Goal: Task Accomplishment & Management: Use online tool/utility

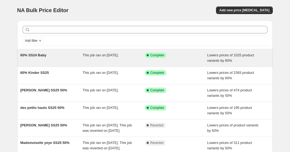
click at [39, 57] on span "60% SS24 Baby" at bounding box center [33, 55] width 26 height 4
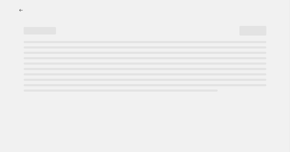
select select "percentage"
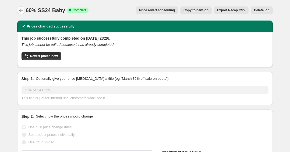
select select "tag"
click at [22, 12] on icon "Price change jobs" at bounding box center [20, 10] width 5 height 5
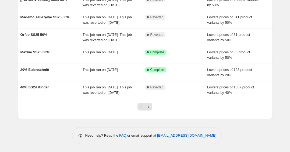
scroll to position [145, 0]
click at [150, 107] on icon "Next" at bounding box center [148, 106] width 5 height 5
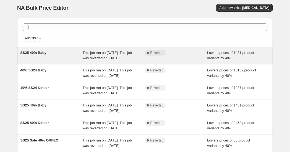
scroll to position [3, 0]
click at [97, 60] on div "This job ran on [DATE]. This job was reverted on [DATE]." at bounding box center [113, 55] width 62 height 11
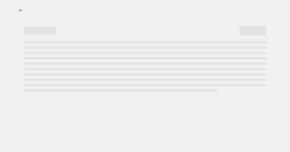
select select "percentage"
select select "tag"
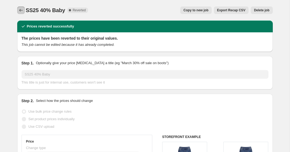
click at [20, 12] on icon "Price change jobs" at bounding box center [20, 10] width 5 height 5
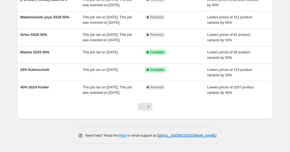
scroll to position [147, 0]
click at [148, 105] on icon "Next" at bounding box center [148, 106] width 5 height 5
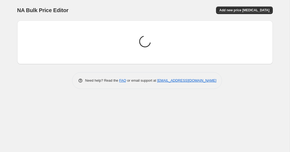
scroll to position [0, 0]
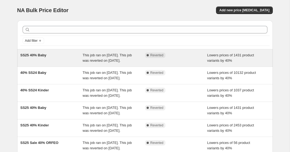
click at [82, 61] on div "SS25 40% Baby" at bounding box center [51, 57] width 62 height 11
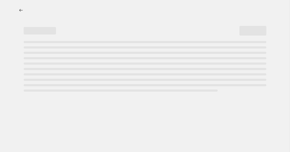
select select "percentage"
select select "tag"
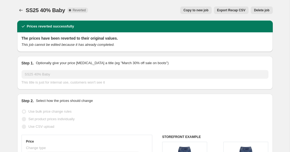
click at [196, 9] on span "Copy to new job" at bounding box center [195, 10] width 25 height 4
select select "percentage"
select select "tag"
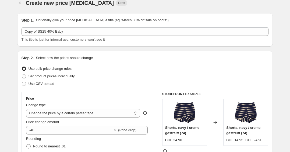
scroll to position [7, 0]
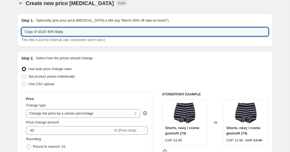
drag, startPoint x: 38, startPoint y: 32, endPoint x: -9, endPoint y: 30, distance: 46.5
click at [0, 30] on html "Home Settings Plans Skip to content Create new price change job. This page is r…" at bounding box center [145, 69] width 290 height 152
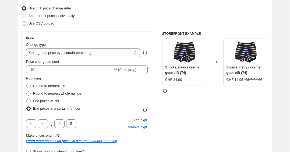
scroll to position [67, 0]
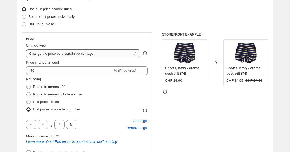
type input "SS25 40% Baby"
click at [93, 51] on select "Change the price to a certain amount Change the price by a certain amount Chang…" at bounding box center [83, 53] width 114 height 9
select select "ecap"
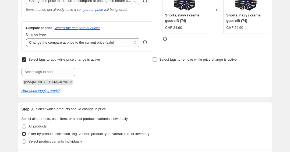
scroll to position [0, 0]
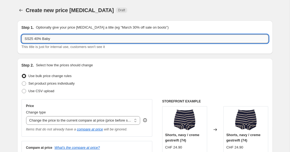
drag, startPoint x: 34, startPoint y: 39, endPoint x: 40, endPoint y: 40, distance: 5.7
click at [41, 40] on input "SS25 40% Baby" at bounding box center [144, 38] width 247 height 9
click at [66, 38] on input "SS25 40% Baby" at bounding box center [144, 38] width 247 height 9
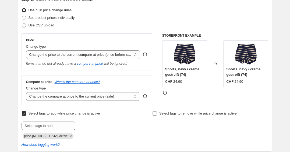
scroll to position [68, 0]
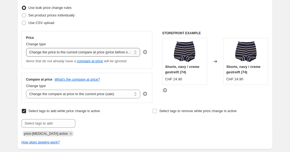
type input "SS25 40% Baby - zurück zu orgiginal preis"
click at [114, 53] on select "Change the price to a certain amount Change the price by a certain amount Chang…" at bounding box center [83, 52] width 114 height 9
click at [104, 95] on select "Change the compare at price to the current price (sale) Change the compare at p…" at bounding box center [83, 93] width 114 height 9
select select "remove"
click at [128, 135] on div "price-[MEDICAL_DATA]-active" at bounding box center [79, 133] width 116 height 6
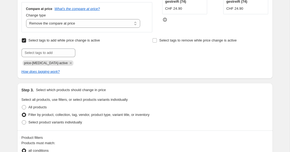
scroll to position [145, 0]
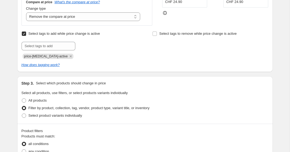
click at [24, 34] on input "Select tags to add while price change is active" at bounding box center [24, 33] width 4 height 4
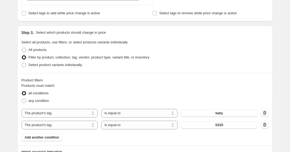
scroll to position [166, 0]
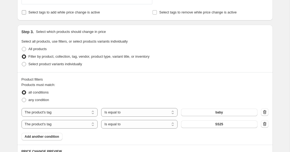
click at [31, 12] on span "Select tags to add while price change is active" at bounding box center [63, 12] width 71 height 4
click at [26, 12] on input "Select tags to add while price change is active" at bounding box center [24, 12] width 4 height 4
checkbox input "true"
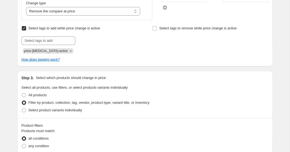
scroll to position [152, 0]
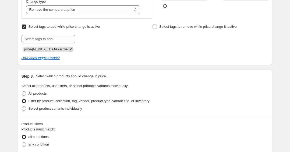
click at [70, 49] on icon "Remove price-change-job-active" at bounding box center [71, 49] width 2 height 2
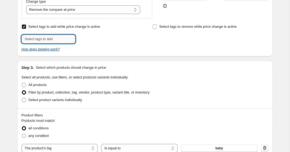
click at [55, 41] on input "text" at bounding box center [48, 39] width 54 height 9
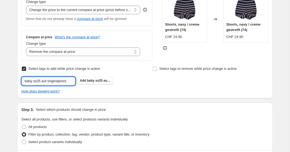
scroll to position [113, 0]
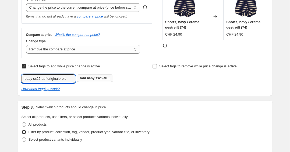
type input "baby ss25 auf originalpreis"
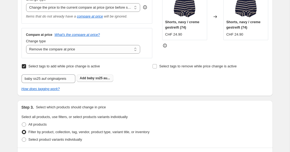
click at [92, 78] on span "baby ss25 au..." at bounding box center [98, 78] width 23 height 4
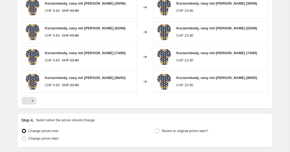
scroll to position [428, 0]
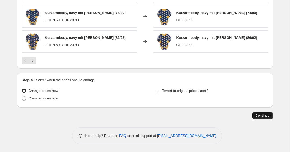
click at [262, 117] on span "Continue" at bounding box center [262, 115] width 14 height 4
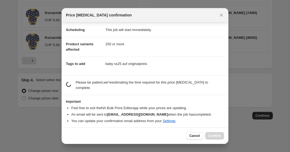
scroll to position [45, 0]
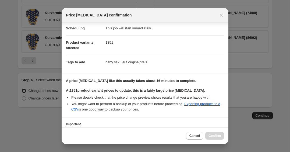
click at [190, 112] on section "A price change job like this usually takes about 16 minutes to complete. At 135…" at bounding box center [145, 96] width 167 height 44
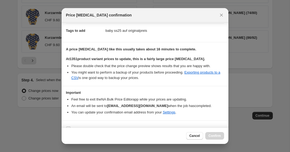
scroll to position [85, 0]
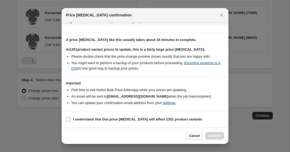
click at [139, 117] on b "I understand that this price change job will affect 1351 product variants" at bounding box center [137, 119] width 129 height 4
click at [70, 117] on input "I understand that this price change job will affect 1351 product variants" at bounding box center [68, 119] width 4 height 4
checkbox input "true"
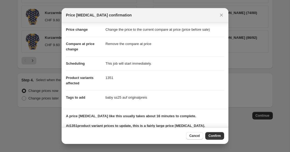
scroll to position [10, 0]
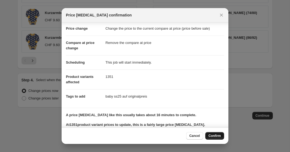
click at [211, 135] on span "Confirm" at bounding box center [214, 135] width 12 height 4
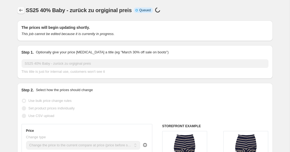
click at [21, 12] on icon "Price change jobs" at bounding box center [20, 10] width 5 height 5
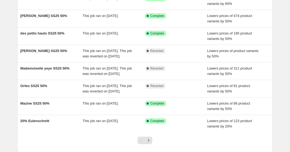
scroll to position [141, 0]
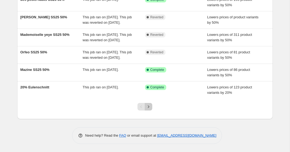
click at [149, 106] on icon "Next" at bounding box center [148, 106] width 5 height 5
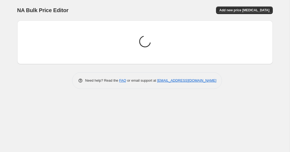
scroll to position [0, 0]
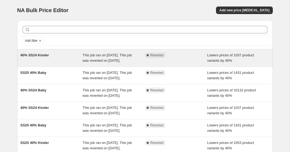
click at [110, 56] on span "This job ran on 4 August 2025. This job was reverted on 27 August 2025." at bounding box center [106, 57] width 49 height 9
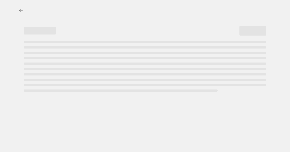
select select "percentage"
select select "tag"
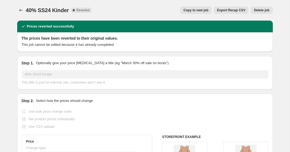
click at [197, 10] on span "Copy to new job" at bounding box center [195, 10] width 25 height 4
select select "percentage"
select select "tag"
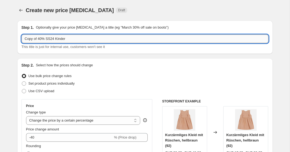
click at [83, 36] on input "Copy of 40% SS24 Kinder" at bounding box center [144, 38] width 247 height 9
drag, startPoint x: 38, startPoint y: 38, endPoint x: 8, endPoint y: 38, distance: 30.1
click at [67, 41] on input "40% SS24 Kinder" at bounding box center [144, 38] width 247 height 9
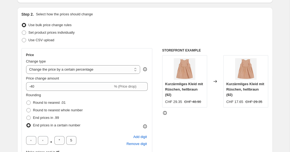
scroll to position [55, 0]
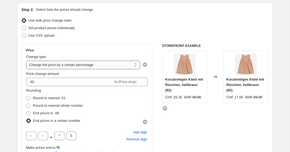
type input "40% SS24 Kinder zurücksetzen"
click at [72, 62] on select "Change the price to a certain amount Change the price by a certain amount Chang…" at bounding box center [83, 64] width 114 height 9
select select "ecap"
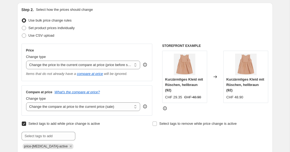
scroll to position [67, 0]
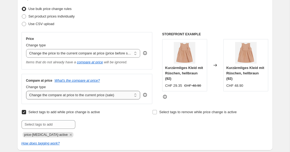
click at [74, 98] on select "Change the compare at price to the current price (sale) Change the compare at p…" at bounding box center [83, 95] width 114 height 9
select select "remove"
click at [135, 127] on div at bounding box center [79, 124] width 116 height 9
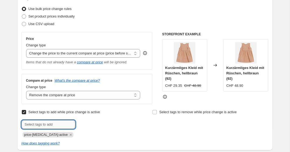
click at [63, 125] on input "text" at bounding box center [48, 124] width 54 height 9
type input "kinder ss24 auf originalpreis"
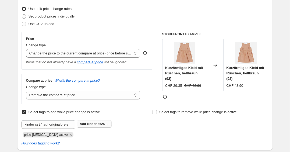
click at [93, 124] on span "kinder ss24 ..." at bounding box center [97, 124] width 21 height 4
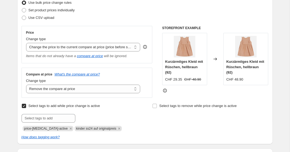
scroll to position [75, 0]
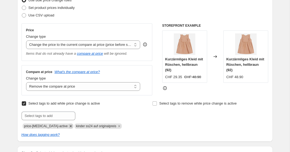
click at [68, 125] on icon "Remove price-change-job-active" at bounding box center [70, 125] width 5 height 5
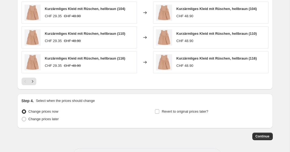
scroll to position [428, 0]
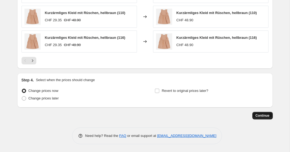
click at [262, 113] on span "Continue" at bounding box center [262, 115] width 14 height 4
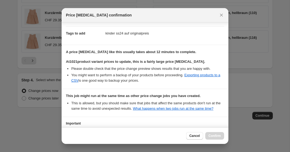
scroll to position [124, 0]
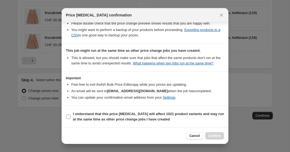
click at [84, 116] on span "I understand that this price change job will affect 1021 product variants and m…" at bounding box center [148, 116] width 151 height 11
click at [70, 116] on input "I understand that this price change job will affect 1021 product variants and m…" at bounding box center [68, 116] width 4 height 4
checkbox input "true"
click at [215, 134] on span "Confirm" at bounding box center [214, 135] width 12 height 4
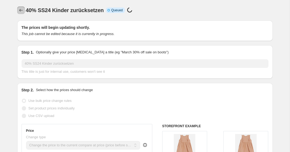
click at [21, 10] on icon "Price change jobs" at bounding box center [20, 10] width 3 height 3
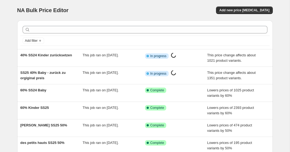
scroll to position [4, 0]
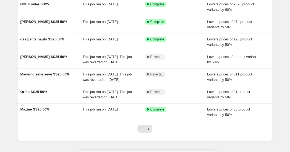
click at [41, 1] on div "NA Bulk Price Editor. This page is ready NA Bulk Price Editor Add new price cha…" at bounding box center [145, 35] width 268 height 277
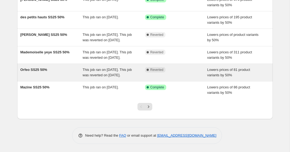
scroll to position [0, 0]
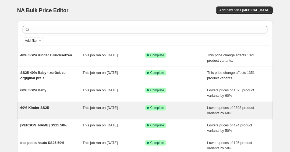
click at [42, 109] on span "60% Kinder SS25" at bounding box center [34, 107] width 28 height 4
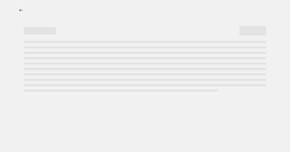
select select "percentage"
select select "tag"
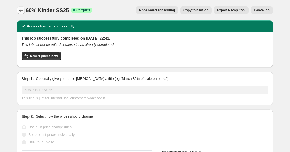
click at [22, 11] on icon "Price change jobs" at bounding box center [20, 10] width 5 height 5
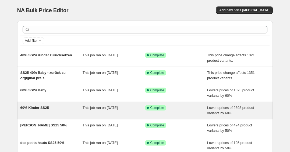
click at [51, 107] on div "60% Kinder SS25" at bounding box center [51, 110] width 62 height 11
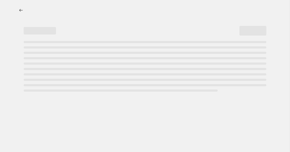
select select "percentage"
select select "tag"
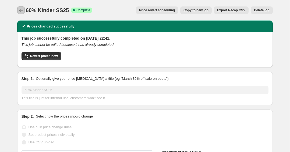
click at [20, 12] on icon "Price change jobs" at bounding box center [20, 10] width 5 height 5
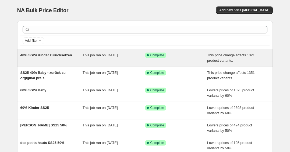
click at [45, 58] on div "40% SS24 Kinder zurücksetzen" at bounding box center [51, 57] width 62 height 11
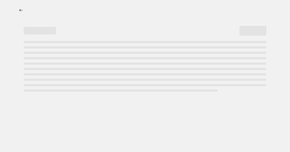
select select "ecap"
select select "remove"
select select "tag"
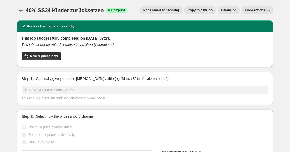
click at [194, 12] on span "Copy to new job" at bounding box center [199, 10] width 25 height 4
select select "ecap"
select select "remove"
select select "tag"
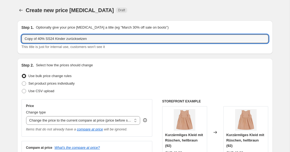
drag, startPoint x: 39, startPoint y: 39, endPoint x: -15, endPoint y: 43, distance: 54.4
click at [0, 43] on html "Home Settings Plans Skip to content Create new price change job. This page is r…" at bounding box center [145, 76] width 290 height 152
click at [42, 37] on input "Copy of 40% SS24 Kinder zurücksetzen" at bounding box center [144, 38] width 247 height 9
drag, startPoint x: 48, startPoint y: 38, endPoint x: -4, endPoint y: 37, distance: 51.3
click at [0, 37] on html "Home Settings Plans Skip to content Create new price change job. This page is r…" at bounding box center [145, 76] width 290 height 152
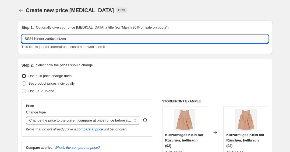
click at [57, 39] on input "SS24 Kinder zurücksetzen" at bounding box center [144, 38] width 247 height 9
type input "SS24 Kinder 60%"
click at [107, 78] on div "Use bulk price change rules" at bounding box center [144, 76] width 247 height 8
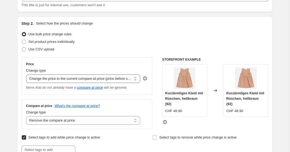
scroll to position [42, 0]
click at [109, 79] on select "Change the price to a certain amount Change the price by a certain amount Chang…" at bounding box center [83, 78] width 114 height 9
select select "percentage"
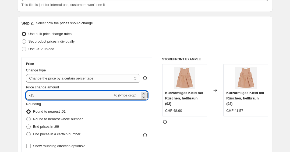
click at [72, 95] on input "-15" at bounding box center [69, 95] width 87 height 9
type input "-1"
type input "-60"
click at [67, 134] on span "End prices in a certain number" at bounding box center [56, 134] width 47 height 4
click at [27, 132] on input "End prices in a certain number" at bounding box center [26, 132] width 0 height 0
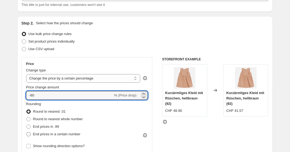
radio input "true"
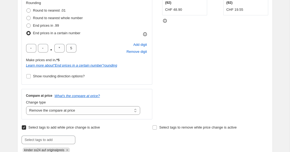
scroll to position [147, 0]
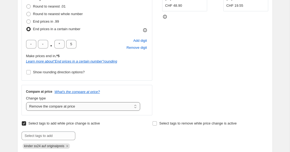
click at [70, 105] on select "Change the compare at price to the current price (sale) Change the compare at p…" at bounding box center [83, 106] width 114 height 9
select select "ep"
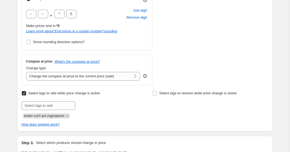
scroll to position [181, 0]
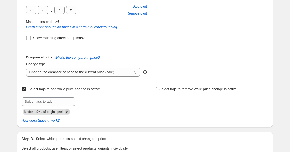
click at [69, 112] on icon "Remove kinder ss24 auf originalpreis" at bounding box center [67, 111] width 5 height 5
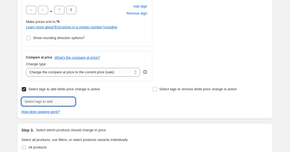
click at [61, 102] on input "text" at bounding box center [48, 101] width 54 height 9
type input "kinder ss24 60%"
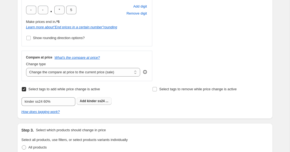
click at [100, 102] on span "kinder ss24 ..." at bounding box center [97, 101] width 21 height 4
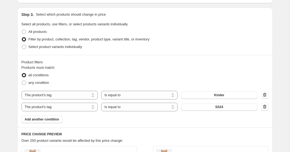
scroll to position [449, 0]
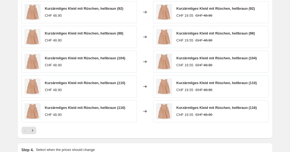
click at [51, 83] on span "Kurzärmliges Kleid mit Rüschen, hellbraun (110)" at bounding box center [85, 83] width 80 height 4
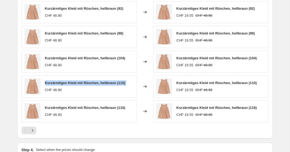
click at [51, 83] on span "Kurzärmliges Kleid mit Rüschen, hellbraun (110)" at bounding box center [85, 83] width 80 height 4
copy span "Kurzärmliges Kleid mit Rüschen, hellbraun (110)"
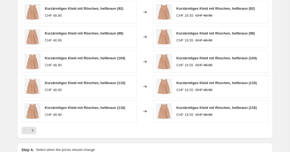
click at [144, 1] on div "Changed to" at bounding box center [145, 12] width 16 height 22
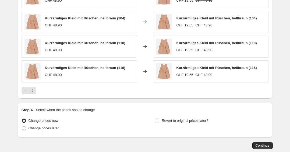
scroll to position [519, 0]
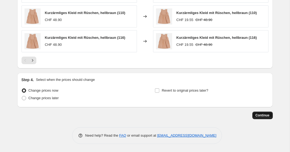
click at [259, 112] on button "Continue" at bounding box center [262, 115] width 20 height 8
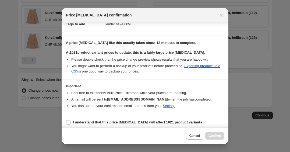
scroll to position [85, 0]
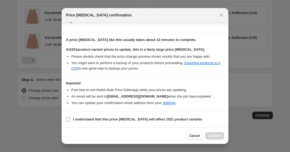
click at [117, 118] on b "I understand that this price change job will affect 1021 product variants" at bounding box center [137, 119] width 129 height 4
click at [70, 118] on input "I understand that this price change job will affect 1021 product variants" at bounding box center [68, 119] width 4 height 4
checkbox input "true"
click at [213, 134] on span "Confirm" at bounding box center [214, 135] width 12 height 4
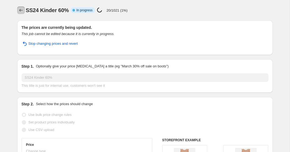
click at [20, 12] on icon "Price change jobs" at bounding box center [20, 10] width 5 height 5
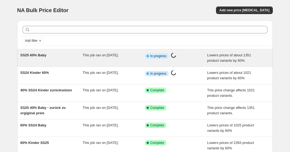
click at [116, 63] on div "SS25 60% Baby This job ran on 28 August 2025. Info Partially complete In progre…" at bounding box center [144, 57] width 255 height 17
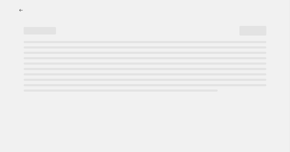
select select "percentage"
select select "tag"
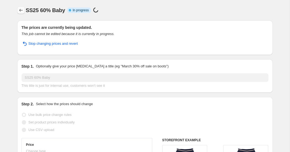
click at [19, 10] on icon "Price change jobs" at bounding box center [20, 10] width 5 height 5
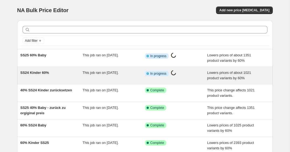
click at [49, 69] on div "SS24 Kinder 60% This job ran on 28 August 2025. Info Partially complete In prog…" at bounding box center [144, 75] width 255 height 17
select select "percentage"
select select "tag"
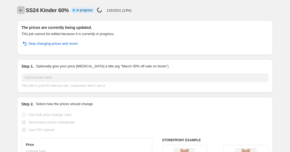
click at [20, 11] on icon "Price change jobs" at bounding box center [20, 10] width 3 height 3
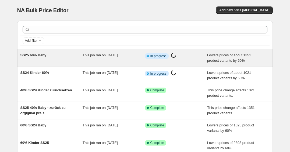
click at [121, 58] on div "This job ran on [DATE]." at bounding box center [113, 57] width 62 height 11
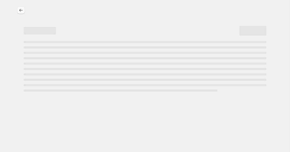
select select "percentage"
select select "tag"
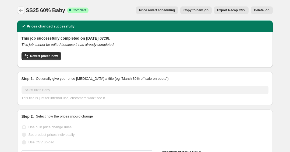
click at [20, 7] on button "Price change jobs" at bounding box center [21, 10] width 8 height 8
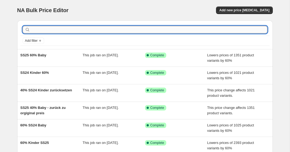
click at [179, 32] on input "text" at bounding box center [149, 30] width 236 height 8
type input "veja"
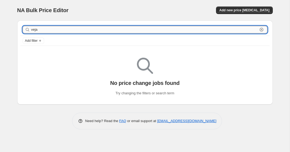
click at [167, 29] on input "veja" at bounding box center [144, 30] width 226 height 8
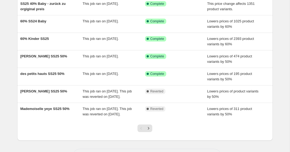
scroll to position [136, 0]
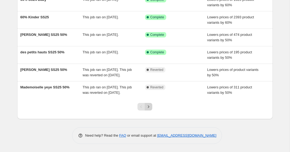
click at [148, 108] on icon "Next" at bounding box center [148, 106] width 5 height 5
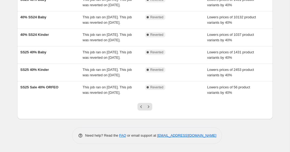
scroll to position [163, 0]
click at [148, 108] on button "Next" at bounding box center [149, 107] width 8 height 8
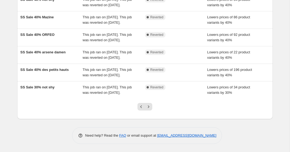
scroll to position [174, 0]
click at [148, 108] on button "Next" at bounding box center [149, 107] width 8 height 8
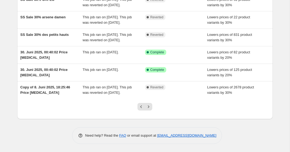
scroll to position [164, 0]
click at [148, 109] on icon "Next" at bounding box center [148, 106] width 5 height 5
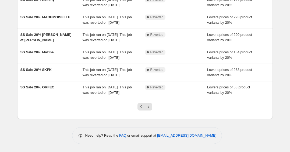
scroll to position [170, 0]
click at [149, 109] on icon "Next" at bounding box center [148, 106] width 5 height 5
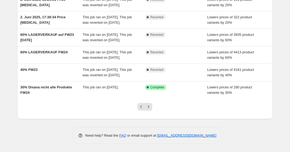
click at [149, 112] on div at bounding box center [145, 108] width 22 height 20
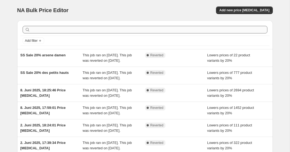
scroll to position [174, 0]
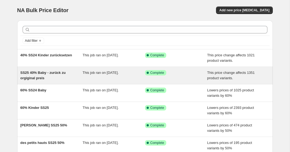
click at [66, 78] on div "SS25 40% Baby - zurück zu orgiginal preis" at bounding box center [51, 75] width 62 height 11
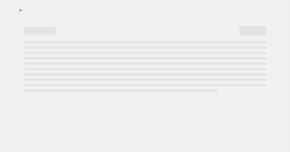
select select "ecap"
select select "remove"
select select "tag"
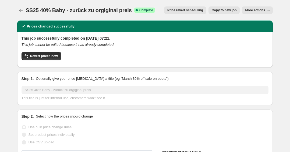
click at [219, 10] on span "Copy to new job" at bounding box center [223, 10] width 25 height 4
select select "ecap"
select select "remove"
select select "tag"
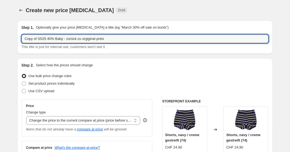
drag, startPoint x: 39, startPoint y: 39, endPoint x: -5, endPoint y: 38, distance: 43.8
click at [0, 38] on html "Home Settings Plans Skip to content Create new price change job. This page is r…" at bounding box center [145, 76] width 290 height 152
click at [36, 39] on input "SS25 40% Baby - zurück zu orgiginal preis" at bounding box center [144, 38] width 247 height 9
drag, startPoint x: 111, startPoint y: 39, endPoint x: 51, endPoint y: 39, distance: 60.7
click at [51, 39] on input "SS25 60% Baby - zurück zu orgiginal preis" at bounding box center [144, 38] width 247 height 9
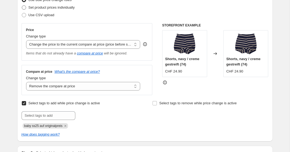
scroll to position [84, 0]
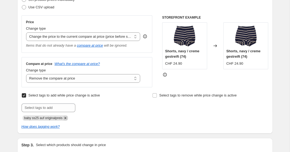
type input "SS25 60% Baby"
click at [67, 117] on icon "Remove baby ss25 auf originalpreis" at bounding box center [65, 117] width 5 height 5
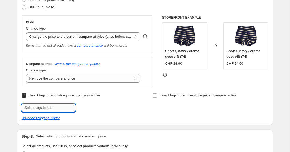
click at [57, 106] on input "text" at bounding box center [48, 107] width 54 height 9
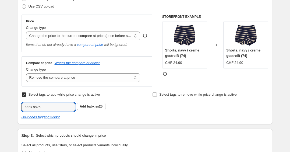
scroll to position [83, 0]
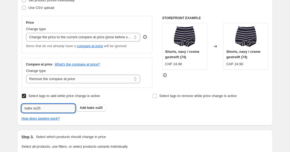
click at [31, 109] on input "babx ss25" at bounding box center [48, 108] width 54 height 9
click at [56, 109] on input "baby ss25" at bounding box center [48, 108] width 54 height 9
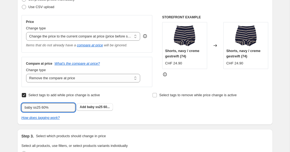
scroll to position [106, 0]
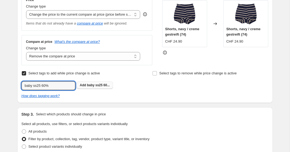
type input "baby ss25 60%"
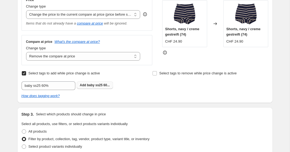
click at [102, 84] on span "baby ss25 60..." at bounding box center [98, 85] width 23 height 4
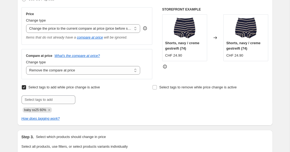
scroll to position [24, 0]
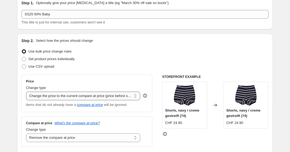
click at [91, 98] on select "Change the price to a certain amount Change the price by a certain amount Chang…" at bounding box center [83, 95] width 114 height 9
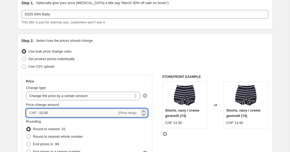
click at [74, 113] on input "-10.00" at bounding box center [77, 112] width 79 height 9
click at [128, 97] on select "Change the price to a certain amount Change the price by a certain amount Chang…" at bounding box center [83, 95] width 114 height 9
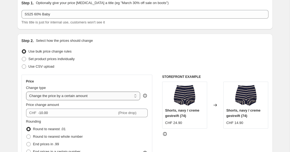
select select "percentage"
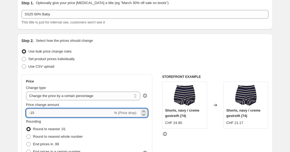
click at [69, 113] on input "-15" at bounding box center [69, 112] width 87 height 9
type input "-1"
type input "-60"
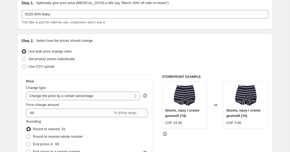
click at [133, 125] on div "Rounding Round to nearest .01 Round to nearest whole number End prices in .99 E…" at bounding box center [87, 136] width 122 height 37
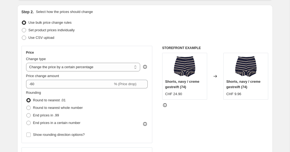
scroll to position [60, 0]
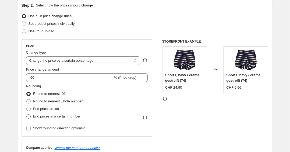
click at [70, 117] on span "End prices in a certain number" at bounding box center [56, 116] width 47 height 4
click at [27, 114] on input "End prices in a certain number" at bounding box center [26, 114] width 0 height 0
radio input "true"
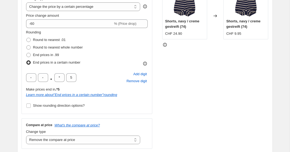
scroll to position [123, 0]
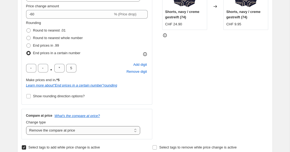
click at [76, 130] on select "Change the compare at price to the current price (sale) Change the compare at p…" at bounding box center [83, 130] width 114 height 9
select select "ep"
click at [161, 103] on div "Price Change type Change the price to a certain amount Change the price by a ce…" at bounding box center [144, 57] width 247 height 163
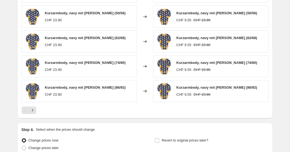
scroll to position [519, 0]
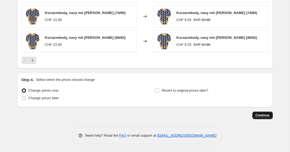
click at [259, 113] on span "Continue" at bounding box center [262, 115] width 14 height 4
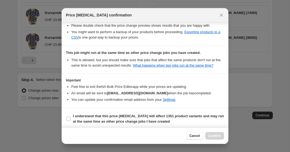
scroll to position [124, 0]
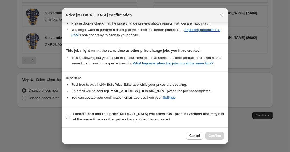
click at [74, 116] on b "I understand that this price change job will affect 1351 product variants and m…" at bounding box center [148, 116] width 151 height 9
click at [70, 116] on input "I understand that this price change job will affect 1351 product variants and m…" at bounding box center [68, 116] width 4 height 4
checkbox input "true"
click at [217, 135] on span "Confirm" at bounding box center [214, 135] width 12 height 4
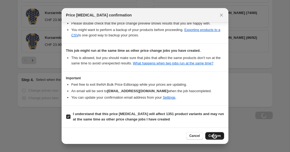
scroll to position [519, 0]
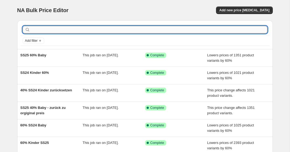
click at [98, 30] on input "text" at bounding box center [149, 30] width 236 height 8
type input "schuhe"
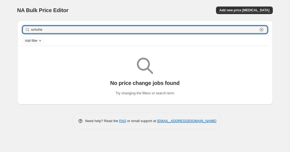
click at [98, 30] on input "schuhe" at bounding box center [144, 30] width 226 height 8
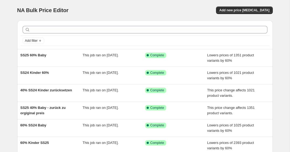
click at [257, 5] on div "NA Bulk Price Editor. This page is ready NA Bulk Price Editor Add new price [ME…" at bounding box center [144, 10] width 255 height 20
click at [252, 9] on span "Add new price [MEDICAL_DATA]" at bounding box center [244, 10] width 50 height 4
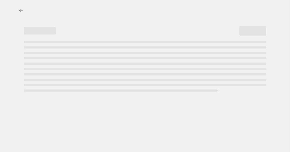
select select "percentage"
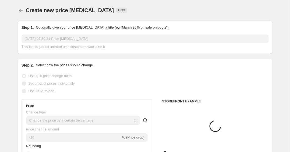
click at [51, 39] on input "[DATE] 07:59:31 Price [MEDICAL_DATA]" at bounding box center [144, 38] width 247 height 9
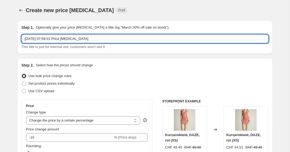
click at [51, 39] on input "[DATE] 07:59:31 Price [MEDICAL_DATA]" at bounding box center [144, 38] width 247 height 9
click at [36, 119] on select "Change the price to a certain amount Change the price by a certain amount Chang…" at bounding box center [83, 120] width 114 height 9
click at [49, 39] on input "Veja Kinder 50%" at bounding box center [144, 38] width 247 height 9
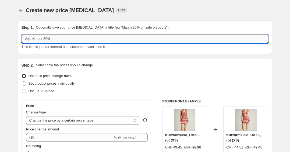
click at [49, 39] on input "Veja Kinder 50%" at bounding box center [144, 38] width 247 height 9
drag, startPoint x: 58, startPoint y: 41, endPoint x: 45, endPoint y: 39, distance: 13.6
click at [45, 39] on input "Veja Kinder 50%" at bounding box center [144, 38] width 247 height 9
type input "Veja Kinder zurück auf originalpreis"
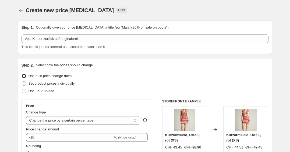
click at [90, 74] on div "Use bulk price change rules" at bounding box center [144, 76] width 247 height 8
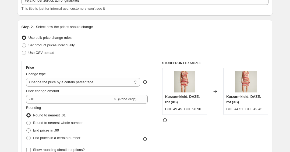
scroll to position [42, 0]
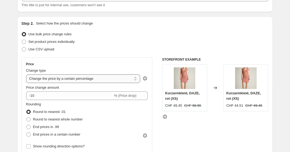
click at [90, 81] on select "Change the price to a certain amount Change the price by a certain amount Chang…" at bounding box center [83, 78] width 114 height 9
select select "ecap"
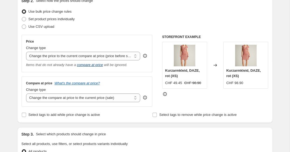
scroll to position [71, 0]
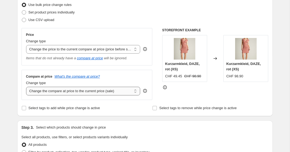
click at [84, 88] on select "Change the compare at price to the current price (sale) Change the compare at p…" at bounding box center [83, 91] width 114 height 9
select select "remove"
click at [70, 110] on span "Select tags to add while price change is active" at bounding box center [63, 107] width 71 height 5
click at [26, 110] on input "Select tags to add while price change is active" at bounding box center [24, 108] width 4 height 4
checkbox input "true"
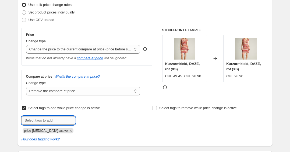
click at [63, 117] on input "text" at bounding box center [48, 120] width 54 height 9
type input "veja kinder originalpreis"
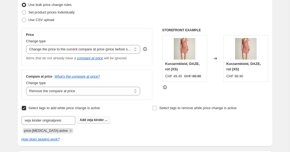
click at [100, 118] on span "Add veja kinder ..." at bounding box center [94, 119] width 28 height 4
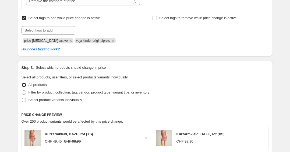
scroll to position [163, 0]
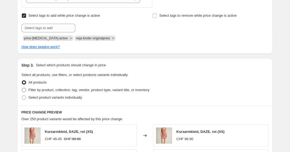
click at [47, 89] on span "Filter by product, collection, tag, vendor, product type, variant title, or inv…" at bounding box center [88, 90] width 121 height 4
click at [22, 88] on input "Filter by product, collection, tag, vendor, product type, variant title, or inv…" at bounding box center [22, 88] width 0 height 0
radio input "true"
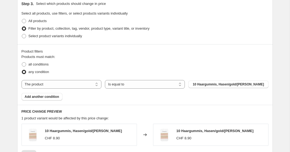
scroll to position [240, 0]
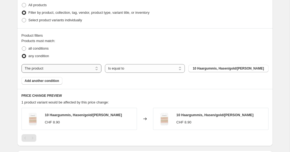
click at [90, 70] on select "The product The product's collection The product's tag The product's vendor The…" at bounding box center [61, 68] width 80 height 9
select select "vendor"
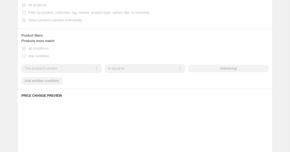
click at [208, 69] on div "&klevering" at bounding box center [228, 68] width 80 height 8
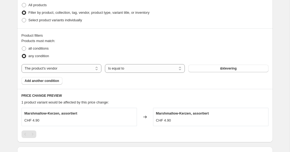
click at [208, 69] on button "&klevering" at bounding box center [228, 68] width 80 height 8
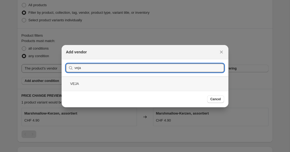
type input "veja"
click at [75, 83] on div "VEJA" at bounding box center [145, 83] width 167 height 14
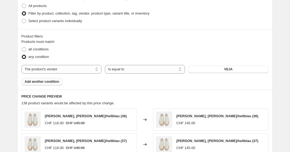
click at [44, 83] on button "Add another condition" at bounding box center [41, 82] width 41 height 8
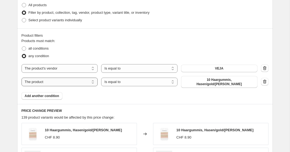
click at [80, 79] on select "The product The product's collection The product's tag The product's vendor The…" at bounding box center [59, 81] width 76 height 9
select select "tag"
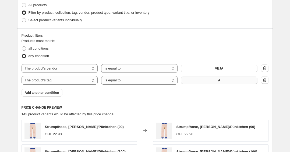
click at [219, 80] on span "A" at bounding box center [219, 80] width 2 height 4
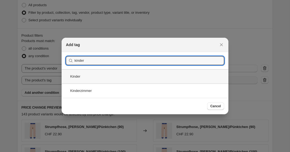
type input "kinder"
click at [99, 73] on div "Kinder" at bounding box center [145, 76] width 167 height 14
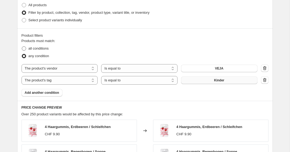
click at [31, 47] on span "all conditions" at bounding box center [38, 48] width 20 height 4
click at [22, 46] on input "all conditions" at bounding box center [22, 46] width 0 height 0
radio input "true"
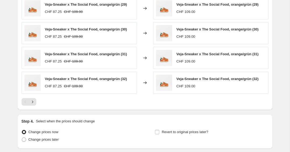
scroll to position [387, 0]
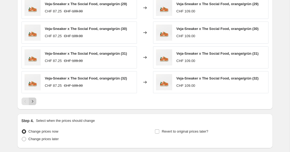
click at [31, 103] on icon "Next" at bounding box center [32, 100] width 5 height 5
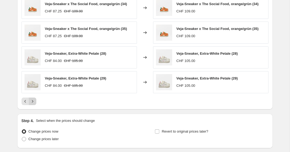
click at [31, 103] on icon "Next" at bounding box center [32, 100] width 5 height 5
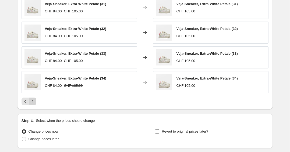
click at [31, 103] on icon "Next" at bounding box center [32, 100] width 5 height 5
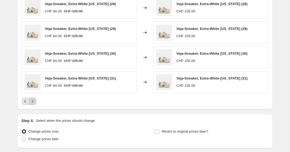
click at [31, 103] on button "Next" at bounding box center [33, 101] width 8 height 8
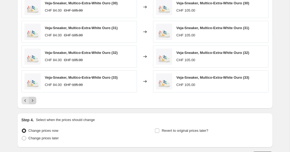
click at [31, 103] on button "Next" at bounding box center [33, 100] width 8 height 8
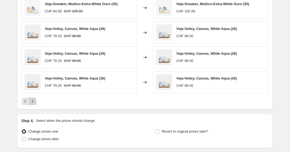
scroll to position [388, 0]
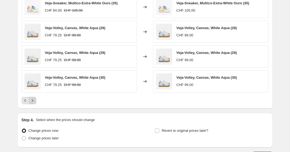
click at [31, 103] on button "Next" at bounding box center [33, 100] width 8 height 8
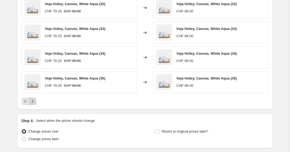
click at [32, 103] on icon "Next" at bounding box center [32, 100] width 5 height 5
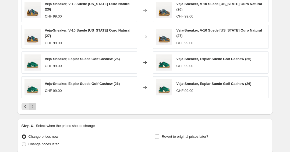
click at [32, 103] on button "Next" at bounding box center [33, 106] width 8 height 8
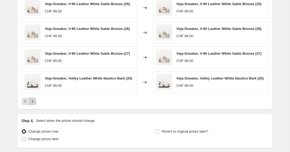
click at [32, 103] on div "Veja-Sneaker, Esplar Suede Golf Cashew (27) CHF 99.00 Changed to Veja-Sneaker, …" at bounding box center [144, 38] width 247 height 133
click at [33, 102] on icon "Next" at bounding box center [32, 101] width 1 height 2
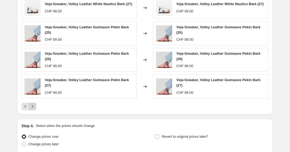
click at [33, 109] on icon "Next" at bounding box center [32, 105] width 5 height 5
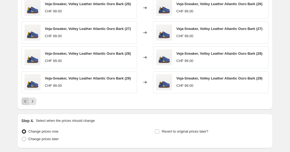
click at [24, 102] on icon "Previous" at bounding box center [25, 101] width 2 height 3
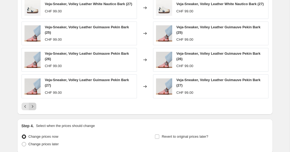
click at [32, 109] on icon "Next" at bounding box center [32, 105] width 5 height 5
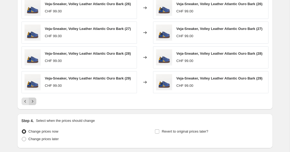
click at [31, 104] on icon "Next" at bounding box center [32, 100] width 5 height 5
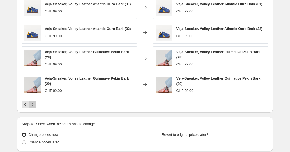
click at [31, 107] on icon "Next" at bounding box center [32, 104] width 5 height 5
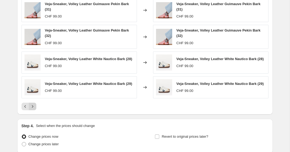
click at [33, 109] on icon "Next" at bounding box center [32, 105] width 5 height 5
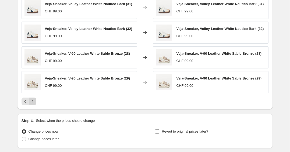
click at [33, 104] on icon "Next" at bounding box center [32, 100] width 5 height 5
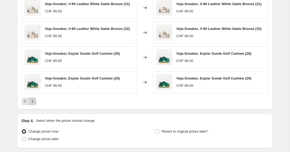
click at [33, 104] on icon "Next" at bounding box center [32, 100] width 5 height 5
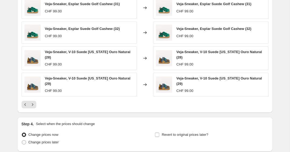
click at [33, 108] on div "PRICE CHANGE PREVIEW 96 product variants would be affected by this price change…" at bounding box center [144, 32] width 255 height 159
click at [33, 105] on icon "Next" at bounding box center [32, 104] width 5 height 5
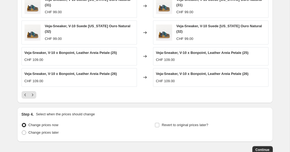
scroll to position [393, 0]
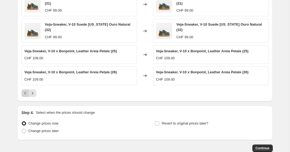
click at [25, 95] on icon "Previous" at bounding box center [25, 92] width 5 height 5
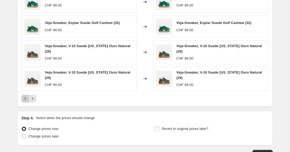
click at [26, 98] on icon "Previous" at bounding box center [25, 98] width 5 height 5
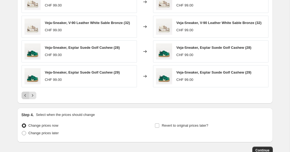
click at [25, 98] on icon "Previous" at bounding box center [25, 94] width 5 height 5
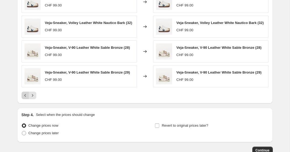
click at [25, 98] on icon "Previous" at bounding box center [25, 94] width 5 height 5
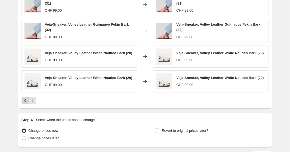
click at [25, 103] on icon "Previous" at bounding box center [25, 100] width 5 height 5
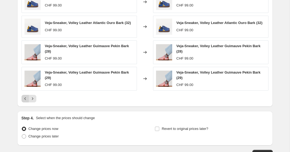
click at [25, 101] on icon "Previous" at bounding box center [25, 98] width 5 height 5
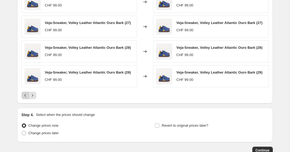
click at [25, 98] on icon "Previous" at bounding box center [25, 94] width 5 height 5
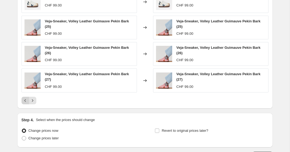
click at [25, 103] on icon "Previous" at bounding box center [25, 100] width 5 height 5
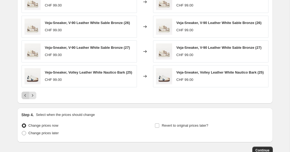
click at [25, 98] on icon "Previous" at bounding box center [25, 94] width 5 height 5
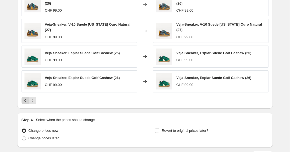
click at [25, 103] on button "Previous" at bounding box center [25, 100] width 8 height 8
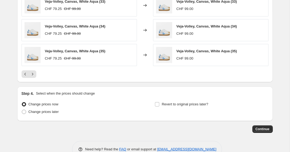
scroll to position [414, 0]
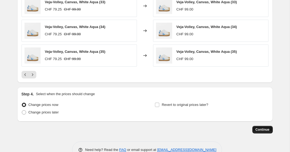
click at [255, 129] on span "Continue" at bounding box center [262, 129] width 14 height 4
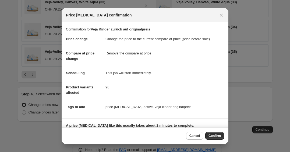
scroll to position [39, 0]
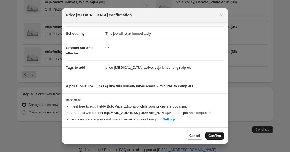
click at [214, 137] on span "Confirm" at bounding box center [214, 135] width 12 height 4
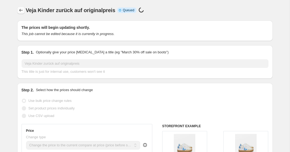
click at [22, 12] on icon "Price change jobs" at bounding box center [20, 10] width 5 height 5
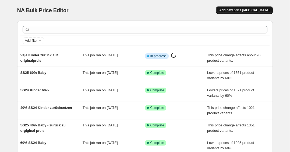
click at [232, 10] on span "Add new price [MEDICAL_DATA]" at bounding box center [244, 10] width 50 height 4
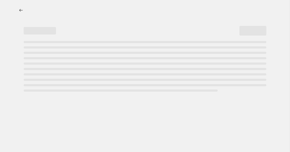
select select "percentage"
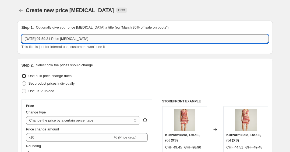
click at [168, 39] on input "[DATE] 07:59:31 Price [MEDICAL_DATA]" at bounding box center [144, 38] width 247 height 9
type input "VEJA k"
select select "percentage"
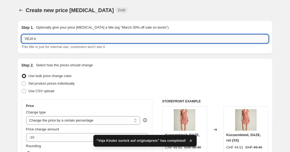
click at [157, 38] on input "VEJA k" at bounding box center [144, 38] width 247 height 9
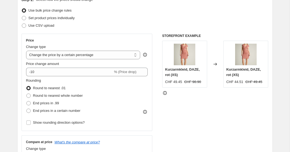
scroll to position [73, 0]
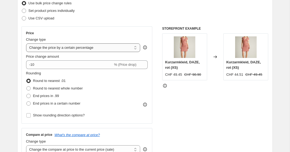
type input "VEJA kinder 50%"
click at [82, 50] on select "Change the price to a certain amount Change the price by a certain amount Chang…" at bounding box center [83, 47] width 114 height 9
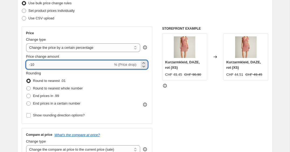
click at [60, 63] on input "-10" at bounding box center [69, 64] width 87 height 9
type input "-1"
type input "-50"
click at [165, 109] on div "STOREFRONT EXAMPLE Kurzarmkleid, DAZE, rot (XS) CHF 49.45 CHF 98.90 Changed to …" at bounding box center [215, 92] width 106 height 132
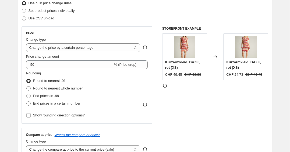
scroll to position [101, 0]
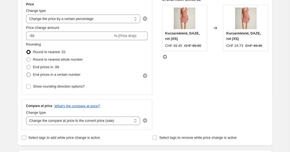
click at [61, 74] on span "End prices in a certain number" at bounding box center [56, 74] width 47 height 4
click at [27, 73] on input "End prices in a certain number" at bounding box center [26, 72] width 0 height 0
radio input "true"
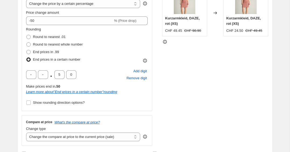
scroll to position [118, 0]
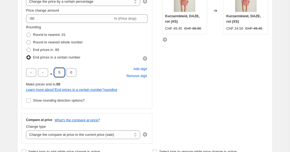
click at [57, 73] on input "5" at bounding box center [59, 72] width 10 height 9
click at [59, 73] on input "5" at bounding box center [59, 72] width 10 height 9
type input "0"
type input "5"
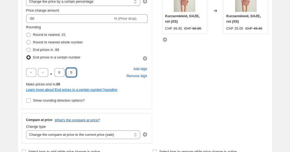
click at [96, 75] on div ". 0 5 Add digit Remove digit" at bounding box center [87, 72] width 122 height 14
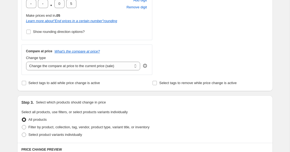
scroll to position [221, 0]
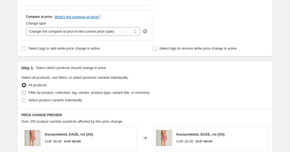
click at [43, 93] on span "Filter by product, collection, tag, vendor, product type, variant title, or inv…" at bounding box center [88, 92] width 121 height 4
click at [22, 91] on input "Filter by product, collection, tag, vendor, product type, variant title, or inv…" at bounding box center [22, 90] width 0 height 0
radio input "true"
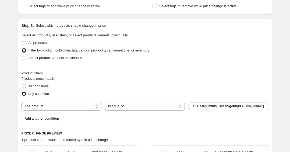
scroll to position [268, 0]
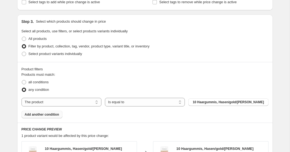
click at [44, 111] on button "Add another condition" at bounding box center [41, 114] width 41 height 8
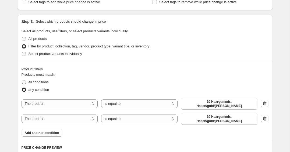
click at [42, 82] on span "all conditions" at bounding box center [38, 82] width 20 height 4
click at [22, 80] on input "all conditions" at bounding box center [22, 80] width 0 height 0
radio input "true"
click at [52, 103] on select "The product The product's collection The product's tag The product's vendor The…" at bounding box center [59, 103] width 76 height 9
select select "vendor"
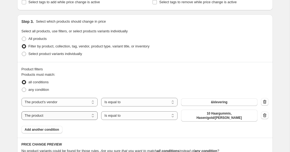
click at [81, 115] on select "The product The product's collection The product's tag The product's vendor The…" at bounding box center [59, 115] width 76 height 9
select select "tag"
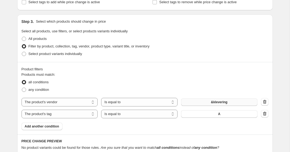
click at [204, 102] on button "&klevering" at bounding box center [219, 102] width 76 height 8
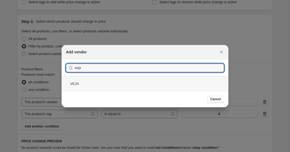
type input "veja"
click at [122, 83] on div "VEJA" at bounding box center [145, 83] width 167 height 14
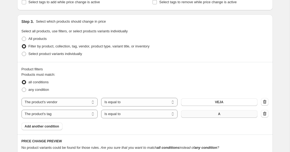
click at [214, 114] on button "A" at bounding box center [219, 114] width 76 height 8
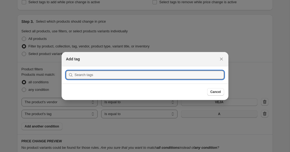
scroll to position [0, 0]
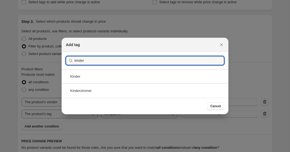
type input "kinder"
click at [100, 75] on div "Kinder" at bounding box center [145, 76] width 167 height 14
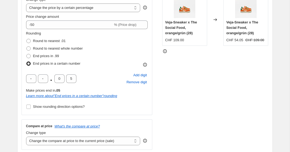
scroll to position [117, 0]
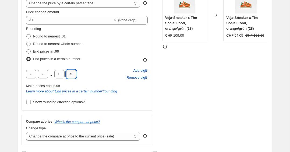
click at [72, 76] on input "5" at bounding box center [71, 74] width 10 height 9
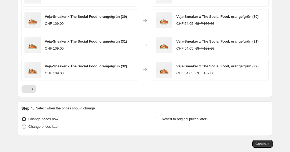
scroll to position [465, 0]
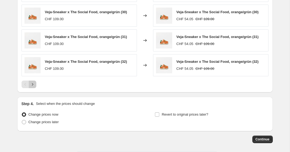
click at [35, 83] on button "Next" at bounding box center [33, 84] width 8 height 8
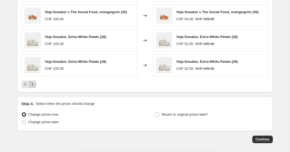
click at [34, 84] on icon "Next" at bounding box center [32, 83] width 5 height 5
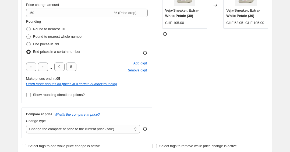
scroll to position [115, 0]
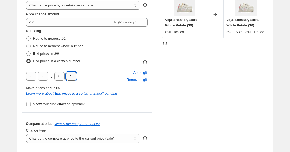
click at [70, 74] on input "5" at bounding box center [71, 76] width 10 height 9
click at [45, 39] on span "Round to nearest .01" at bounding box center [49, 38] width 33 height 4
click at [27, 37] on input "Round to nearest .01" at bounding box center [26, 36] width 0 height 0
radio input "true"
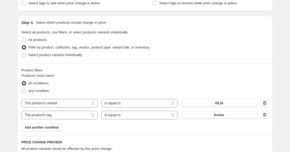
scroll to position [384, 0]
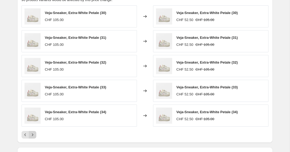
click at [34, 132] on icon "Next" at bounding box center [32, 134] width 5 height 5
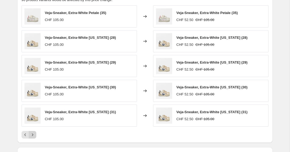
click at [33, 133] on icon "Next" at bounding box center [32, 134] width 5 height 5
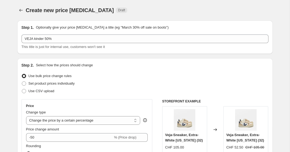
scroll to position [458, 0]
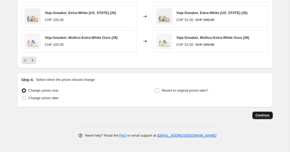
click at [264, 113] on span "Continue" at bounding box center [262, 115] width 14 height 4
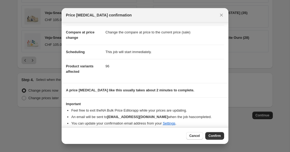
scroll to position [25, 0]
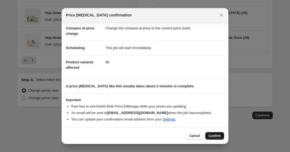
click at [216, 136] on span "Confirm" at bounding box center [214, 135] width 12 height 4
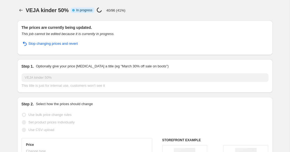
select select "percentage"
select select "vendor"
select select "tag"
